Goal: Navigation & Orientation: Find specific page/section

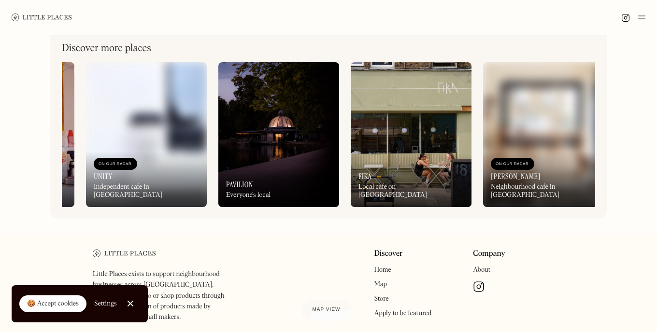
scroll to position [0, 770]
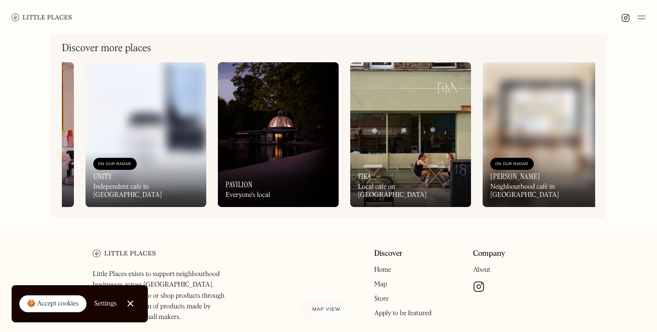
click at [397, 140] on img at bounding box center [410, 134] width 121 height 145
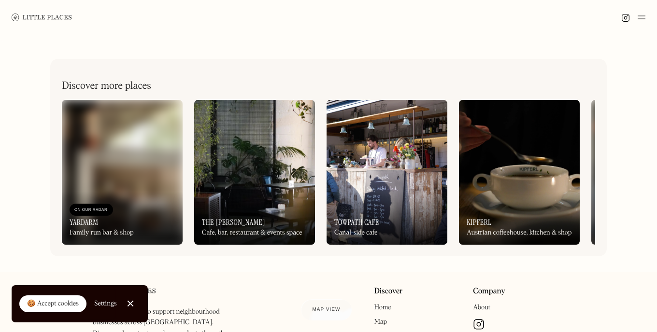
scroll to position [373, 0]
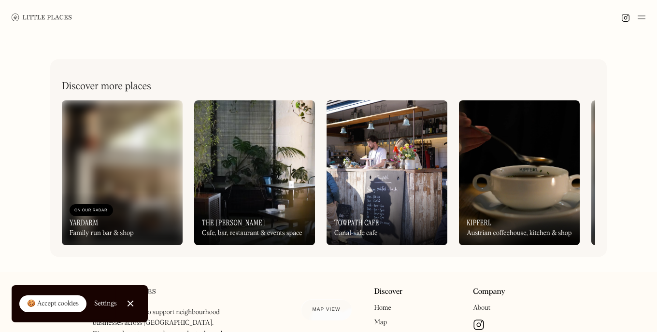
click at [231, 194] on div "On Our Radar The [PERSON_NAME] Cafe, bar, restaurant & events space" at bounding box center [254, 218] width 121 height 53
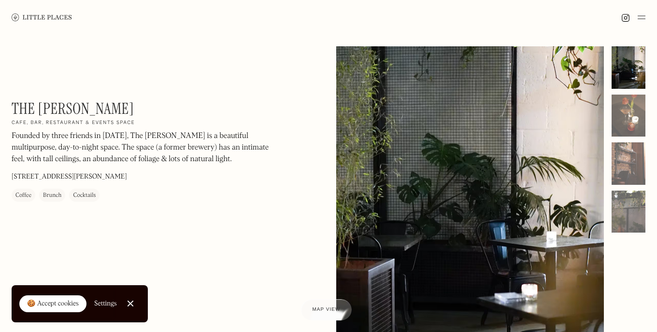
click at [626, 74] on div at bounding box center [628, 67] width 34 height 42
click at [626, 120] on div at bounding box center [628, 116] width 34 height 42
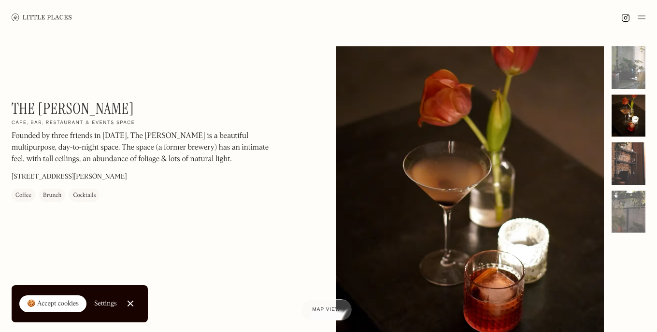
click at [626, 162] on div at bounding box center [628, 163] width 34 height 42
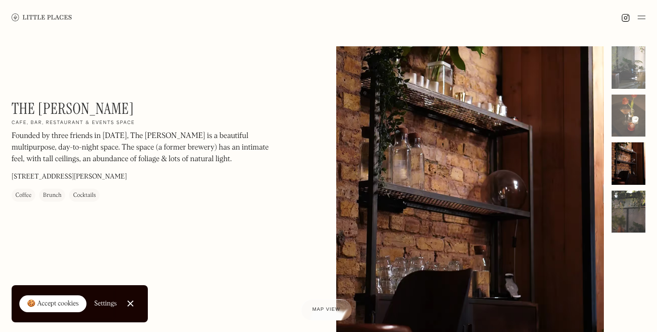
click at [626, 214] on div at bounding box center [628, 212] width 34 height 42
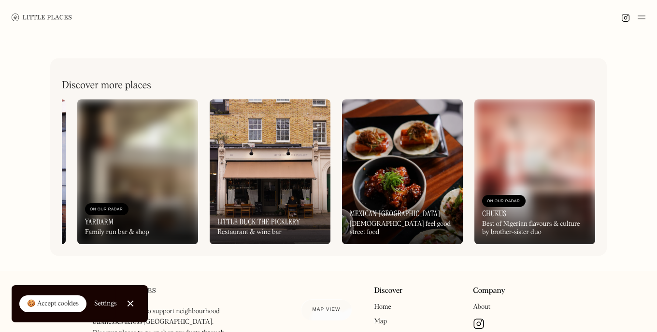
scroll to position [0, 778]
